Goal: Navigation & Orientation: Find specific page/section

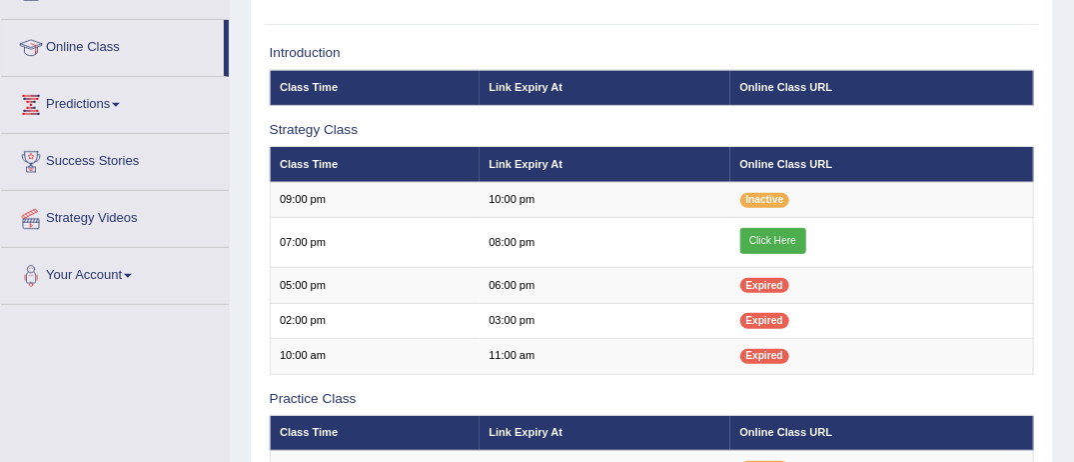
scroll to position [228, 0]
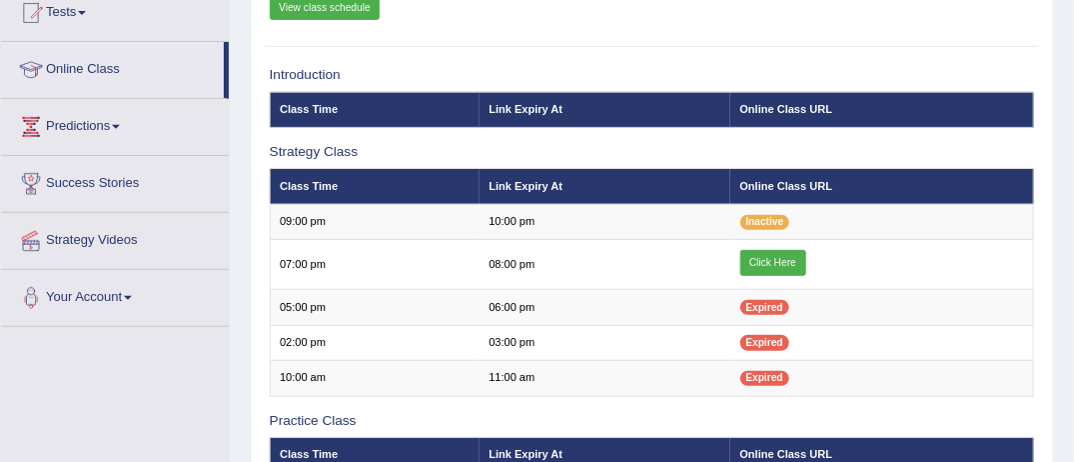
scroll to position [228, 0]
